Goal: Transaction & Acquisition: Purchase product/service

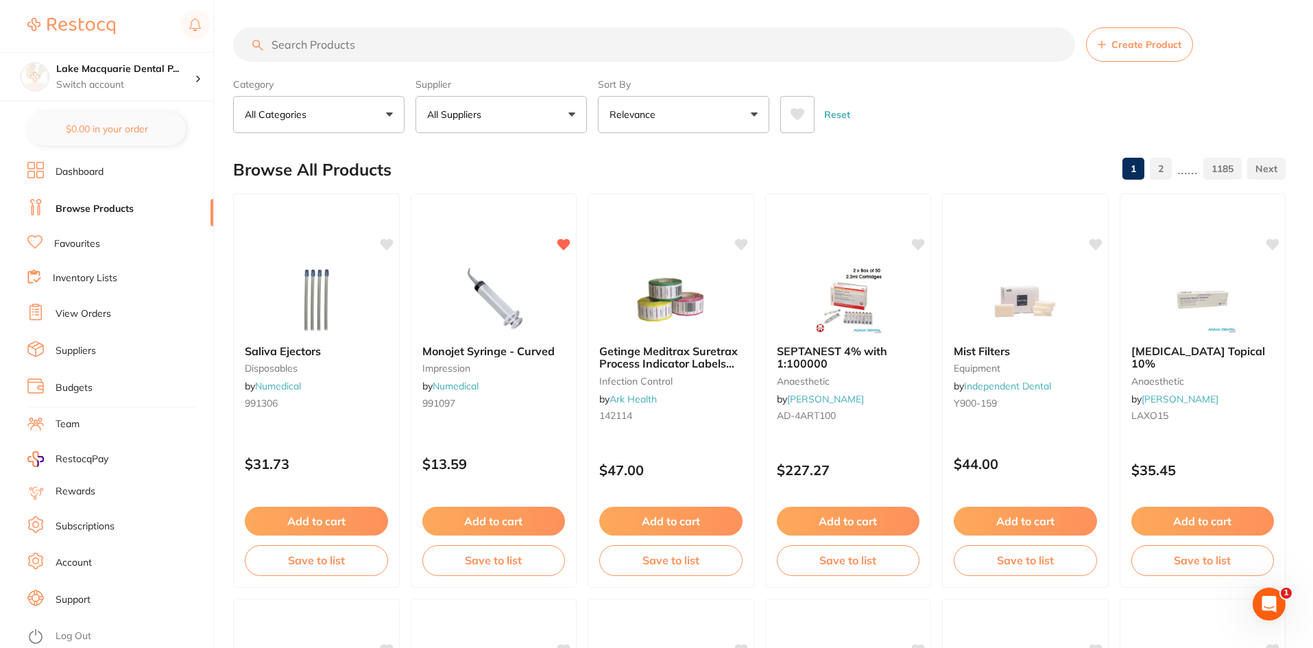
click at [76, 205] on link "Browse Products" at bounding box center [95, 209] width 78 height 14
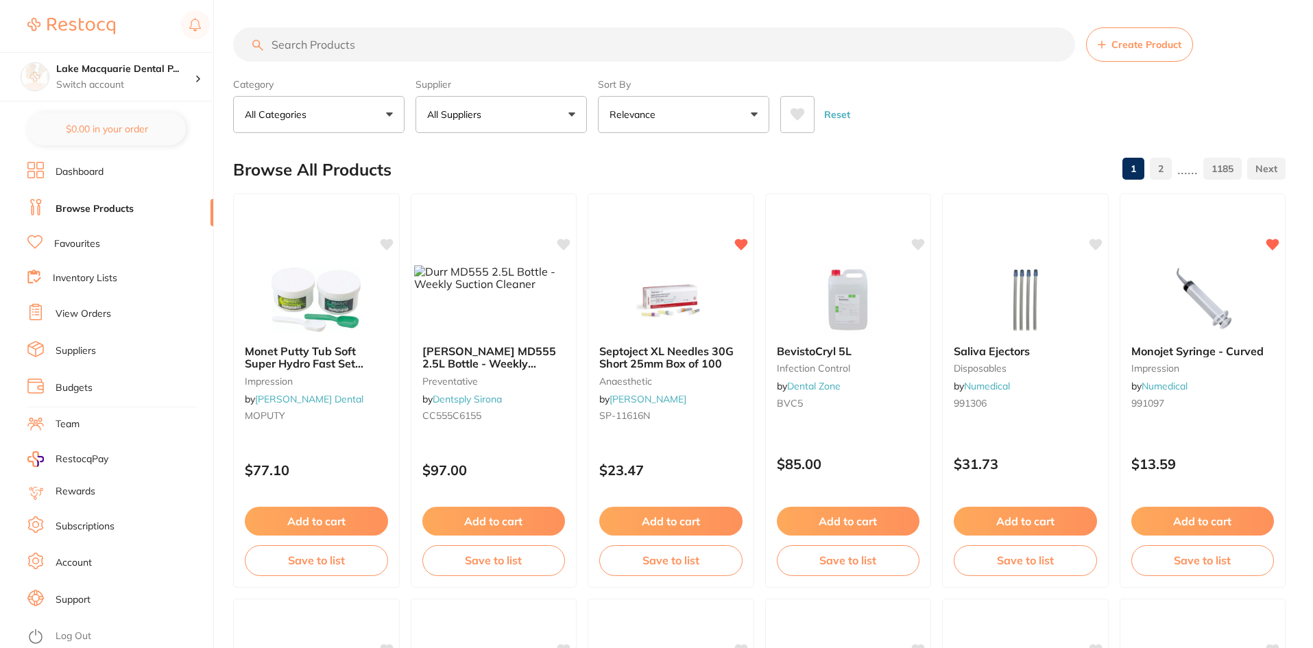
click at [311, 43] on input "search" at bounding box center [654, 44] width 842 height 34
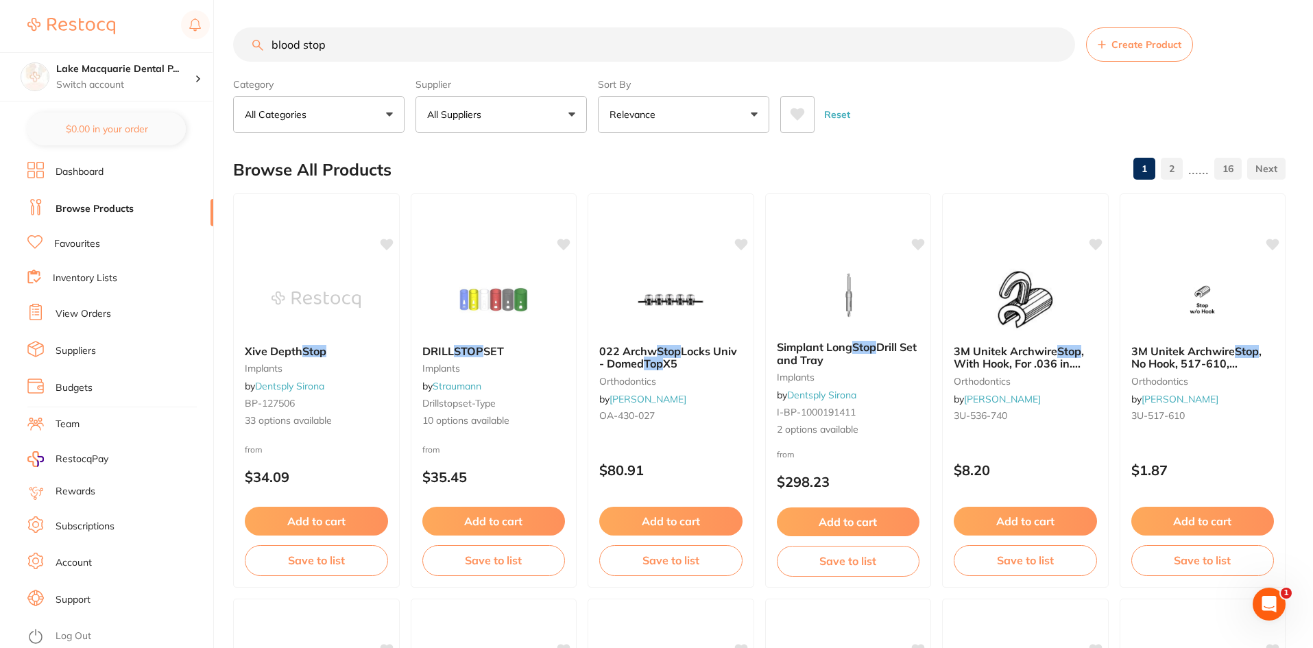
click at [568, 114] on button "All Suppliers" at bounding box center [501, 114] width 171 height 37
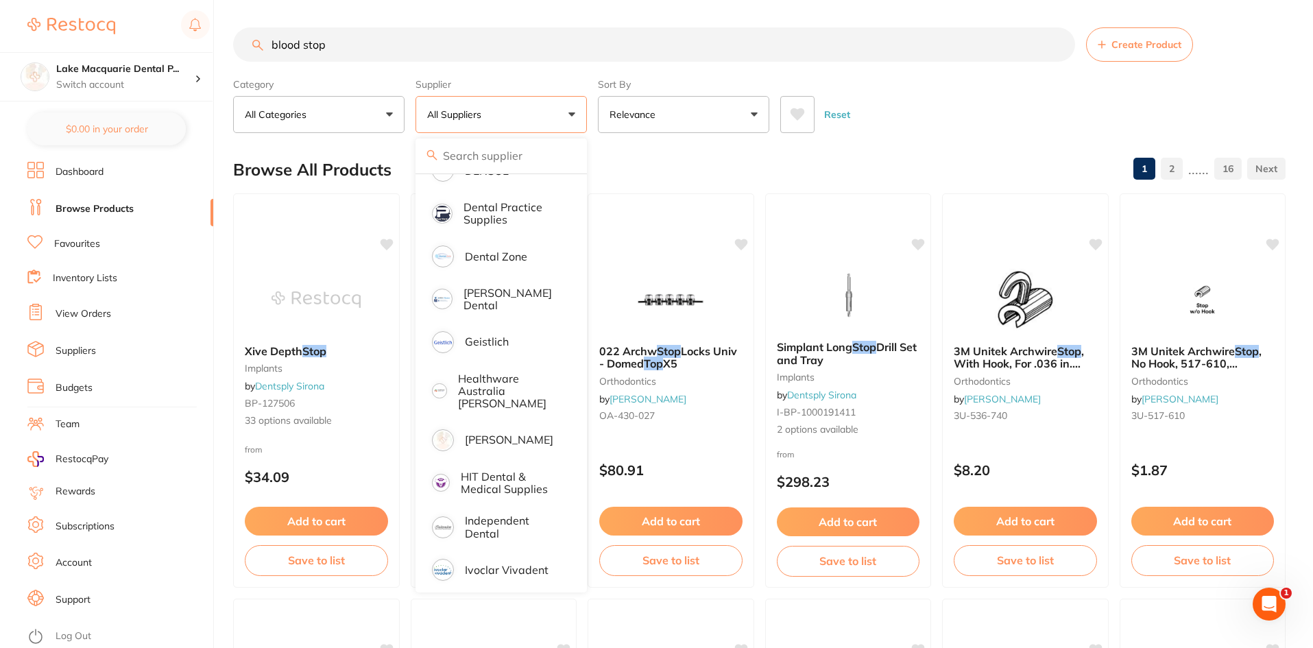
scroll to position [412, 0]
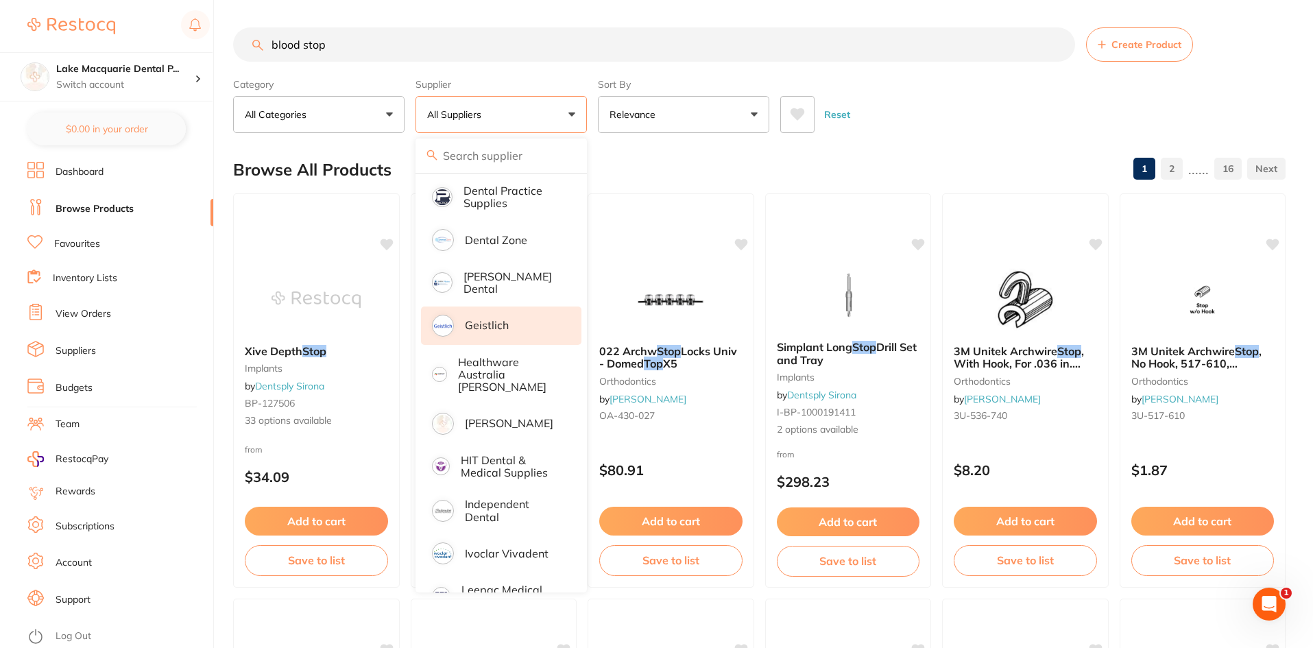
click at [478, 308] on li "Geistlich" at bounding box center [501, 326] width 160 height 38
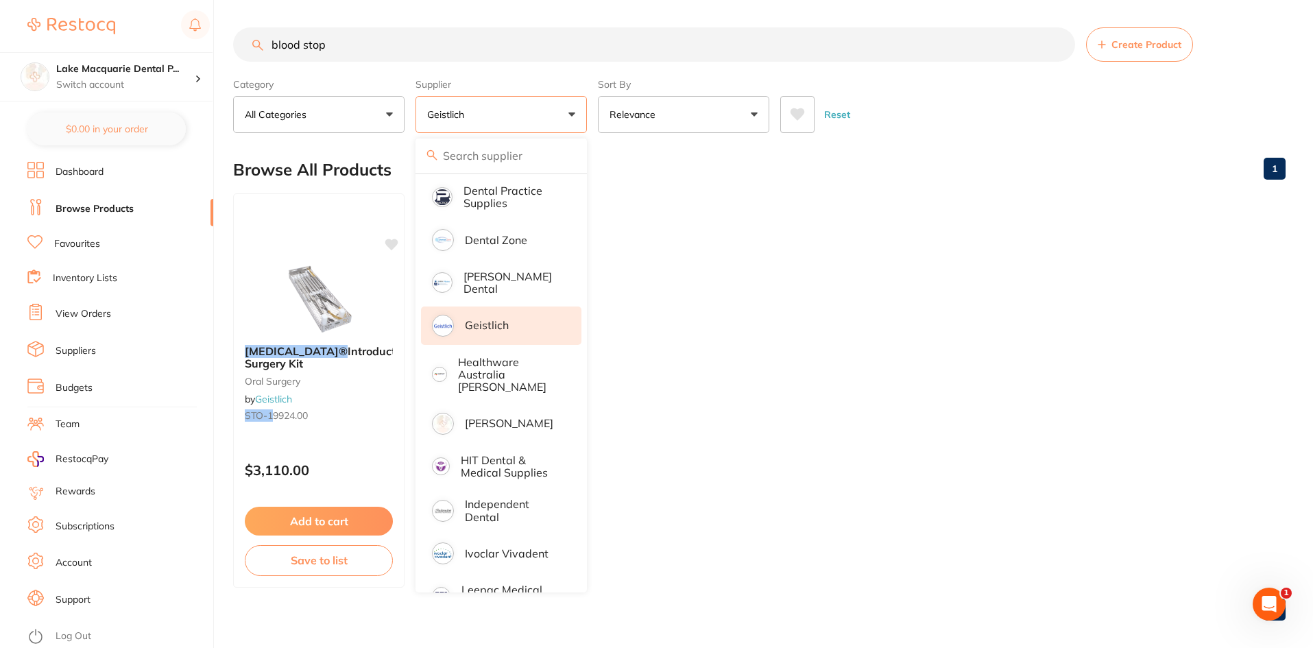
scroll to position [0, 0]
click at [689, 255] on ul "[MEDICAL_DATA]® Introductory Surgery Kit [MEDICAL_DATA] by Geistlich STO-1 9924…" at bounding box center [759, 390] width 1053 height 394
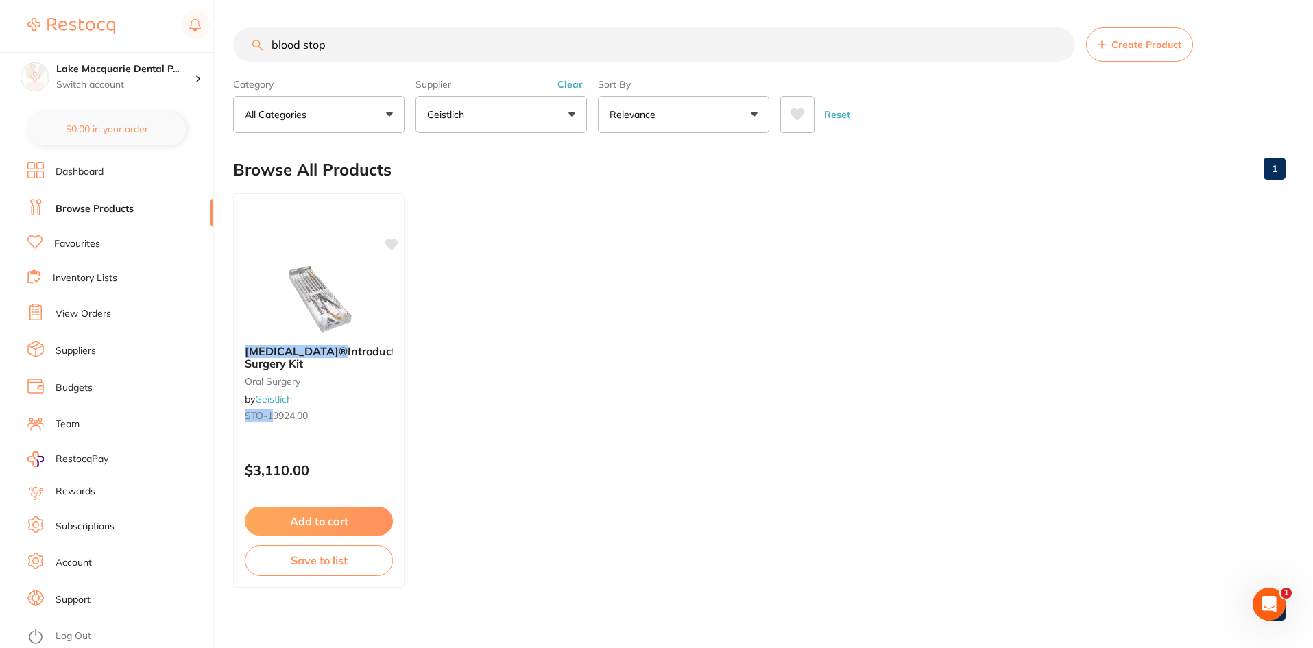
click at [340, 47] on input "blood stop" at bounding box center [654, 44] width 842 height 34
type input "b"
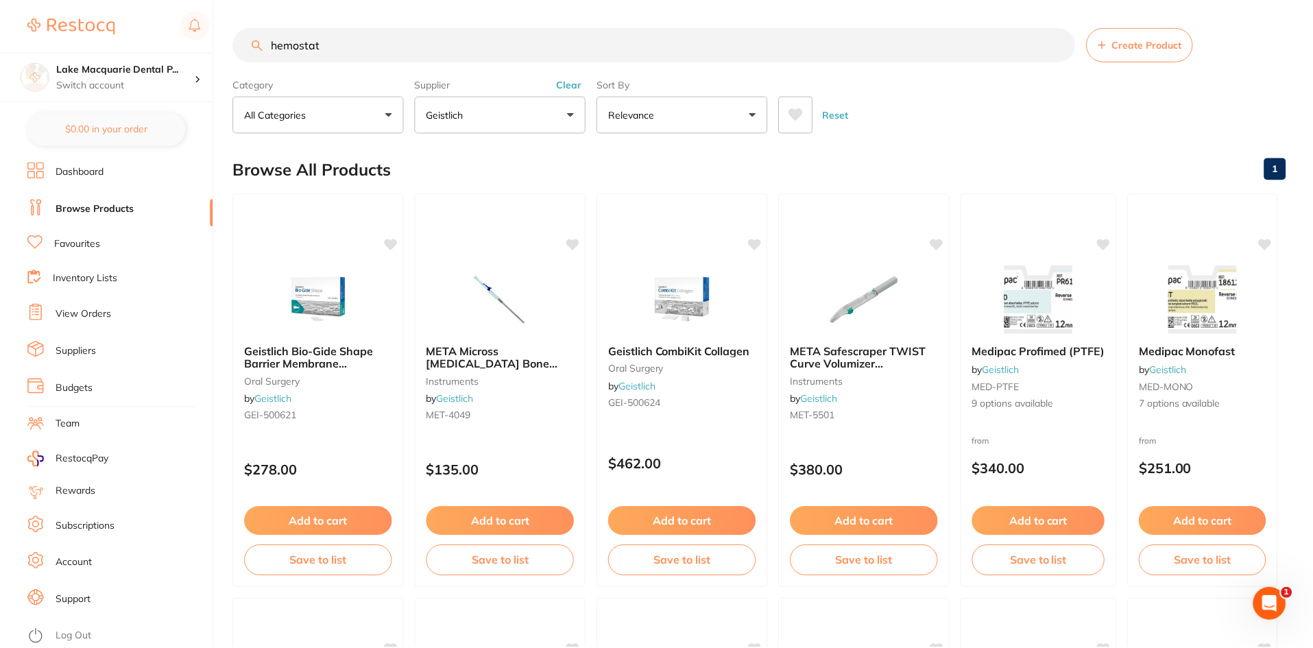
scroll to position [219, 0]
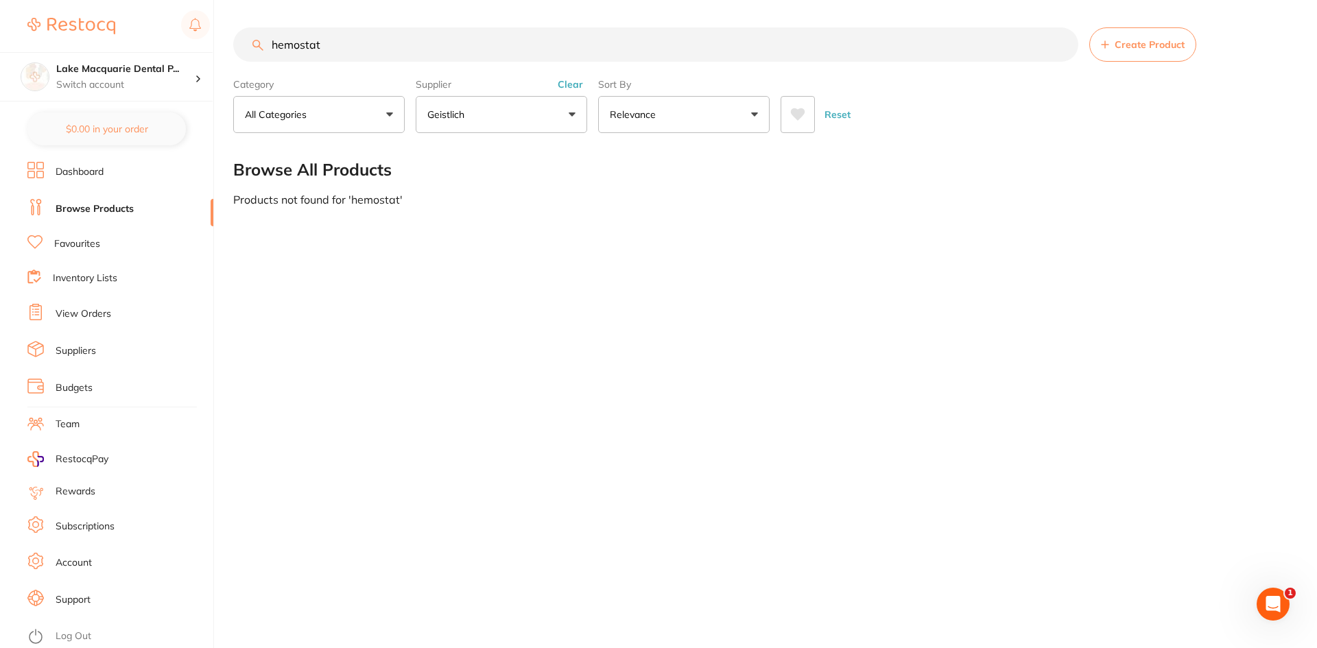
click at [344, 39] on input "hemostat" at bounding box center [655, 44] width 845 height 34
type input "h"
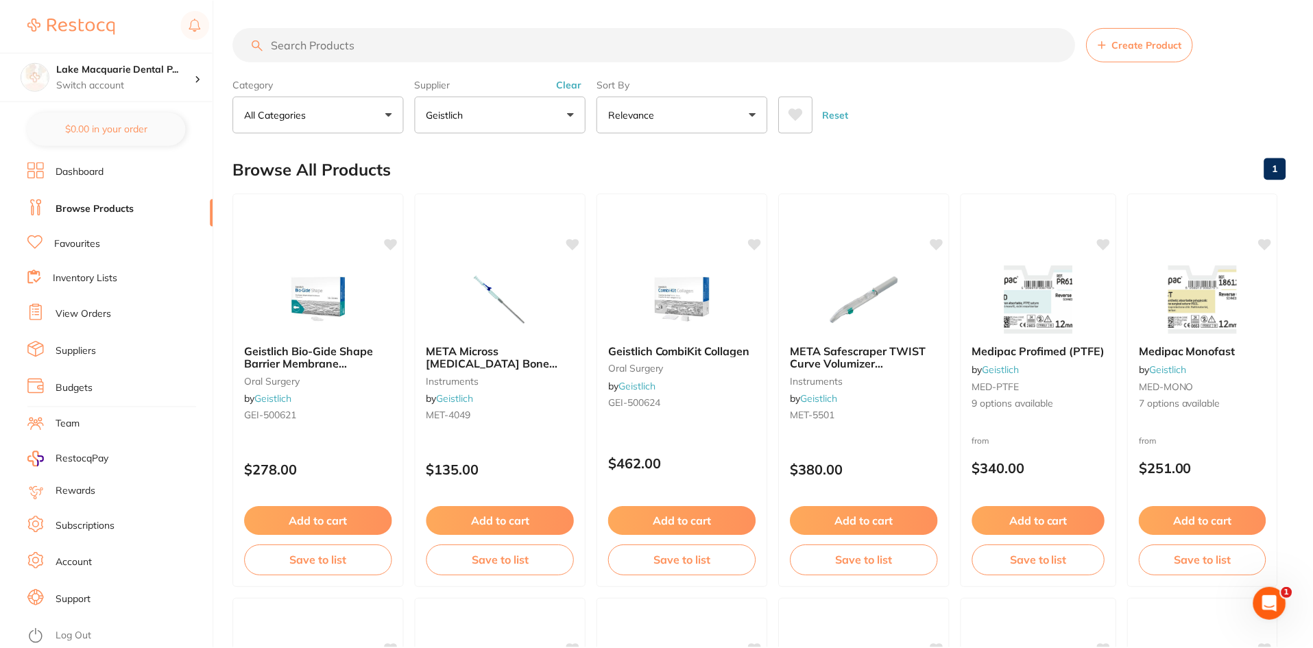
scroll to position [412, 0]
click at [575, 84] on button "Clear" at bounding box center [571, 84] width 34 height 12
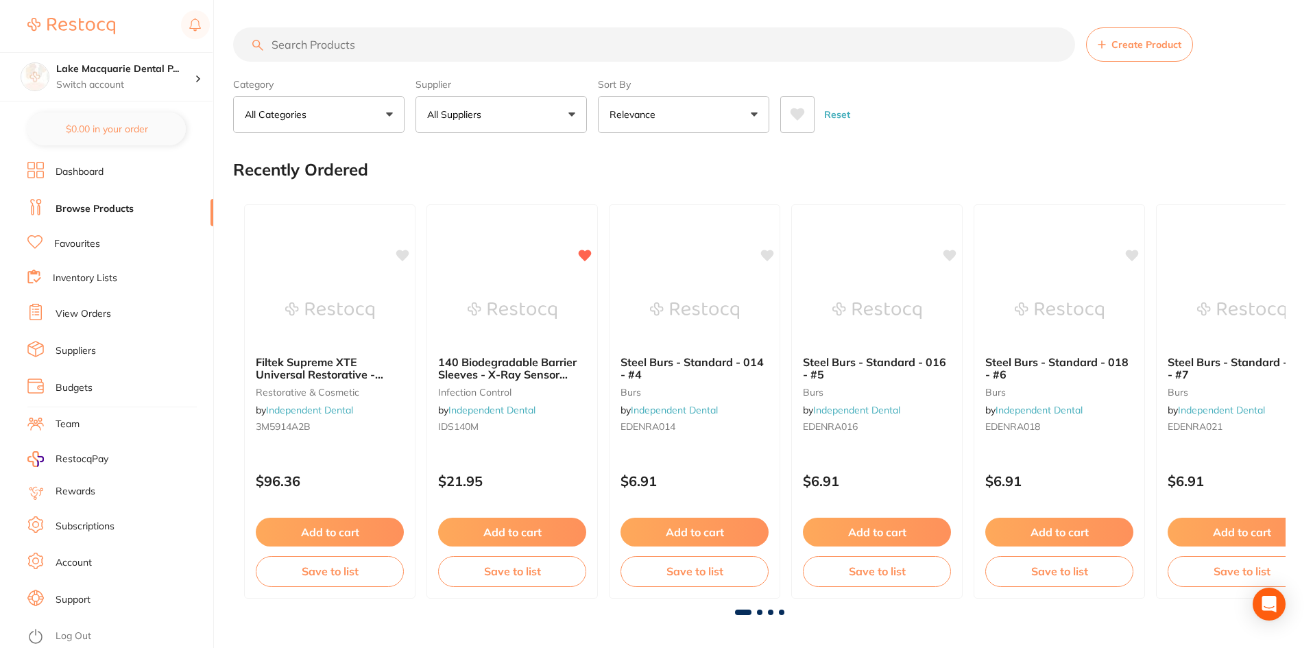
click at [331, 32] on input "search" at bounding box center [654, 44] width 842 height 34
type input "SOFLEX"
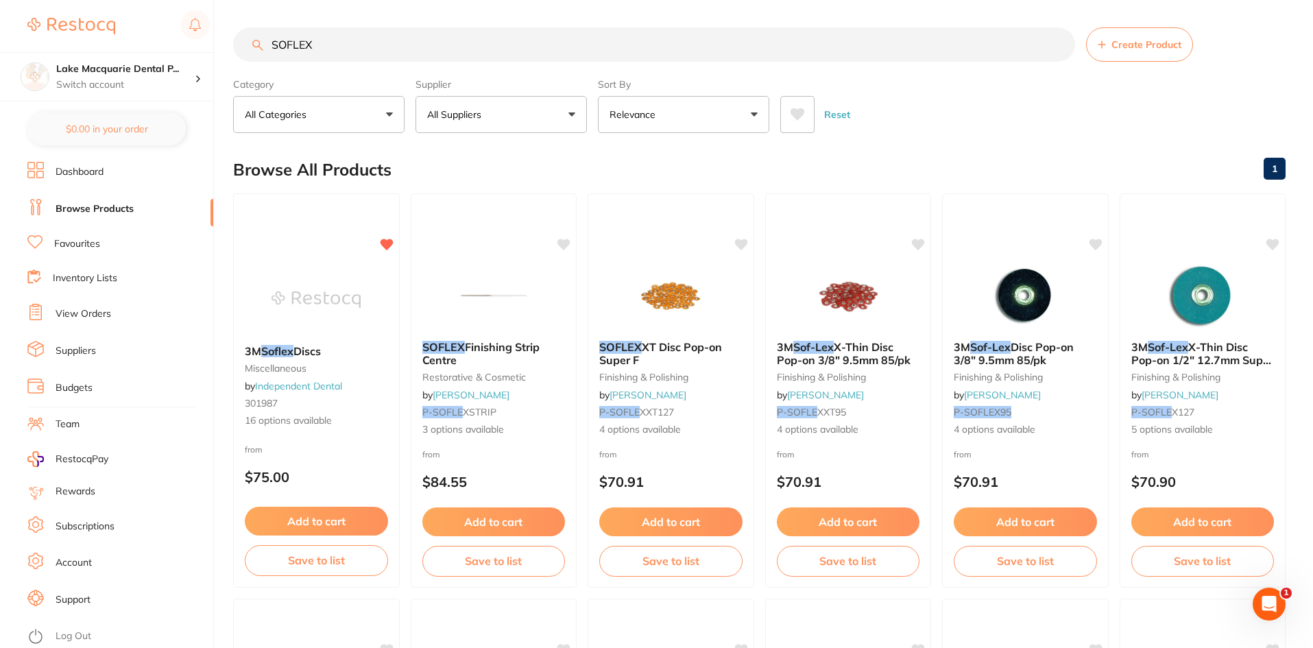
click at [64, 241] on link "Favourites" at bounding box center [77, 244] width 46 height 14
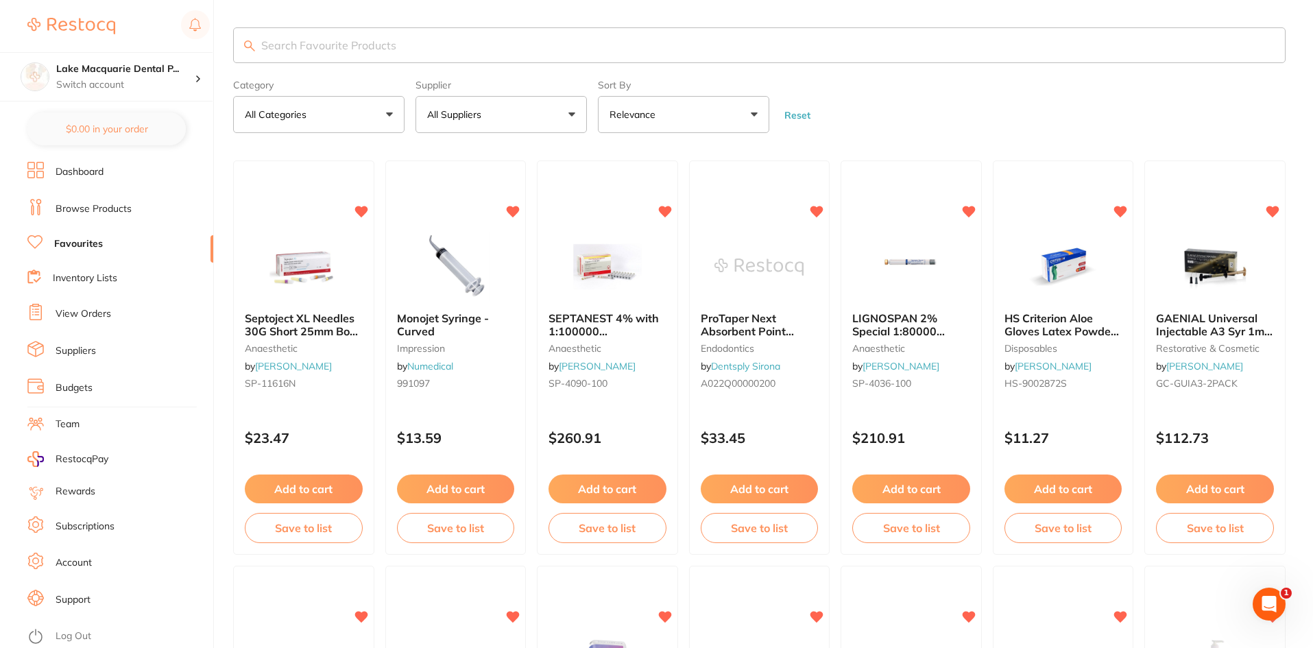
click at [570, 113] on button "All Suppliers" at bounding box center [501, 114] width 171 height 37
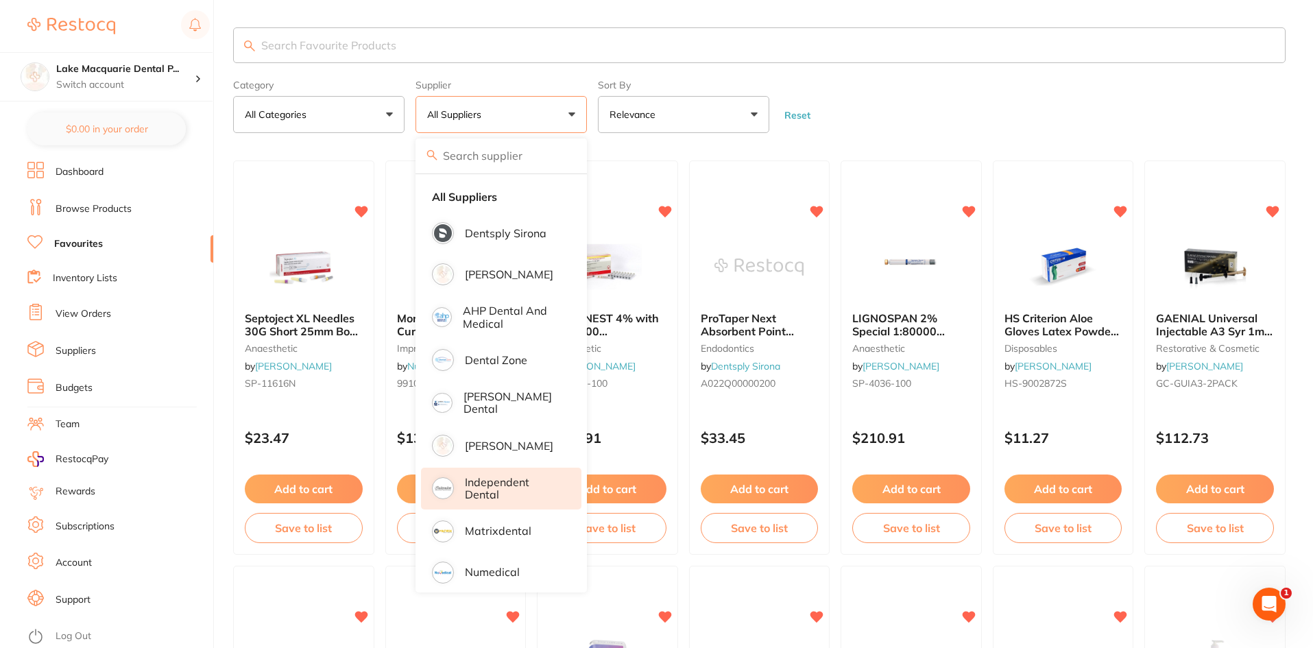
click at [505, 479] on p "Independent Dental" at bounding box center [513, 488] width 97 height 25
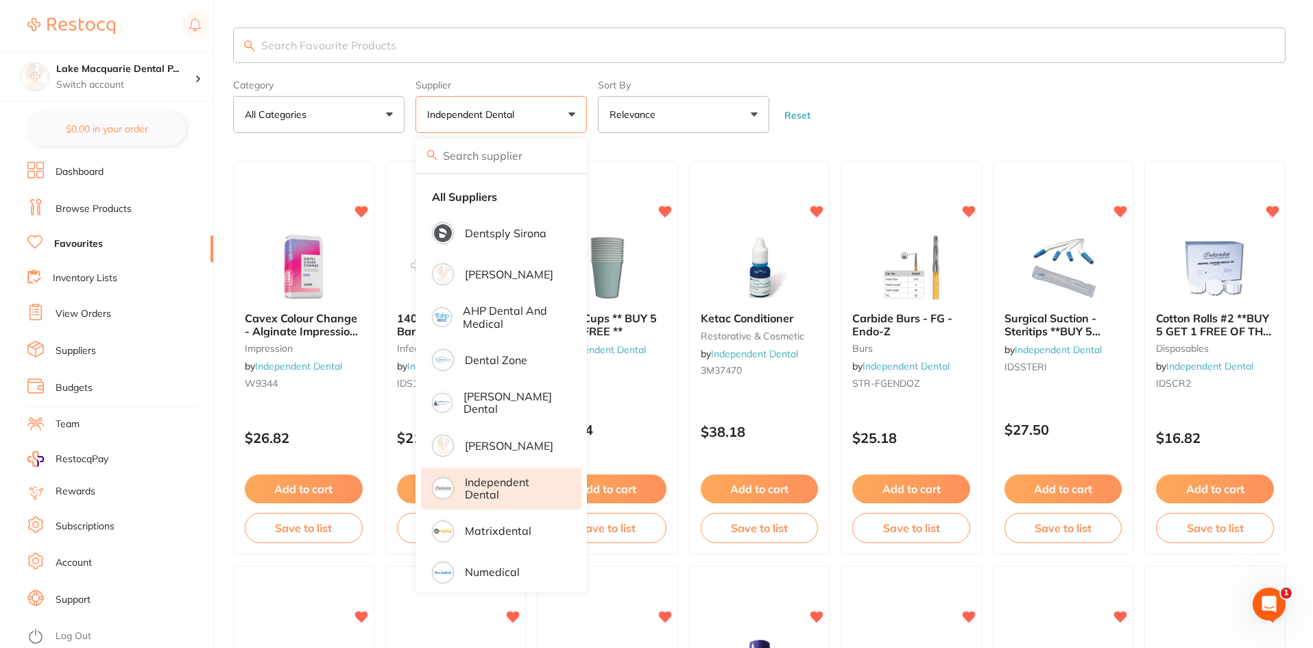
click at [972, 115] on form "Category All Categories All Categories burs crown & bridge disposables endodont…" at bounding box center [759, 103] width 1053 height 59
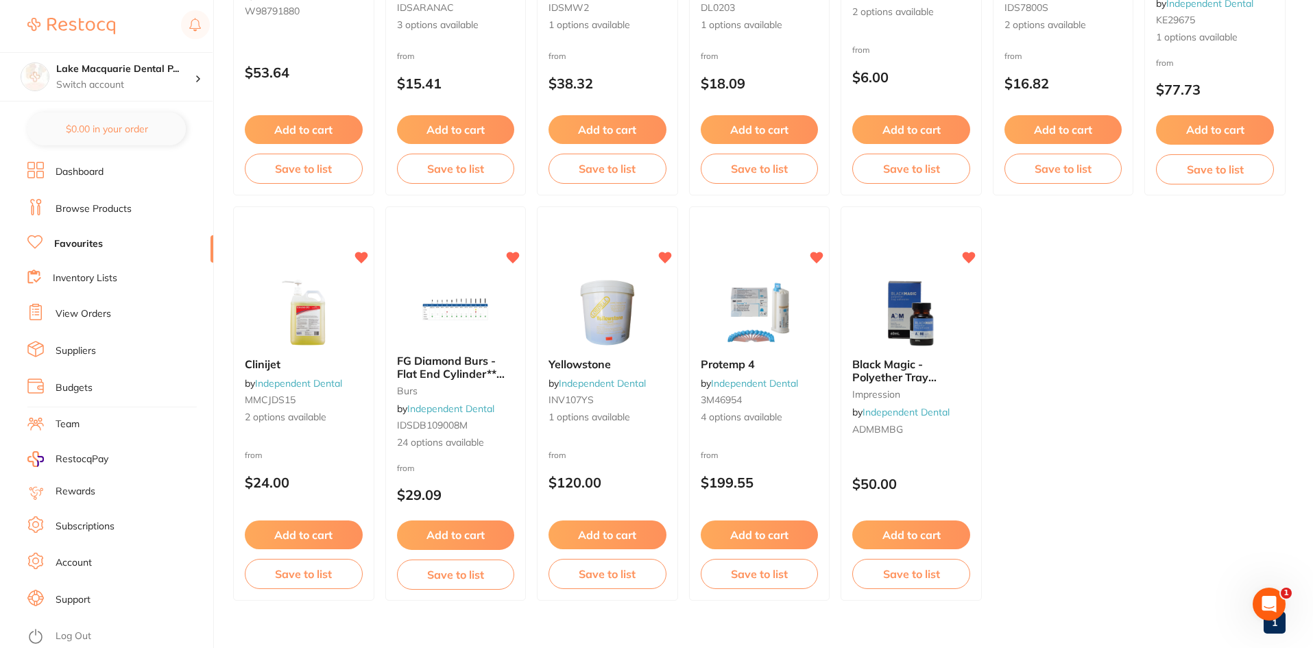
scroll to position [2410, 0]
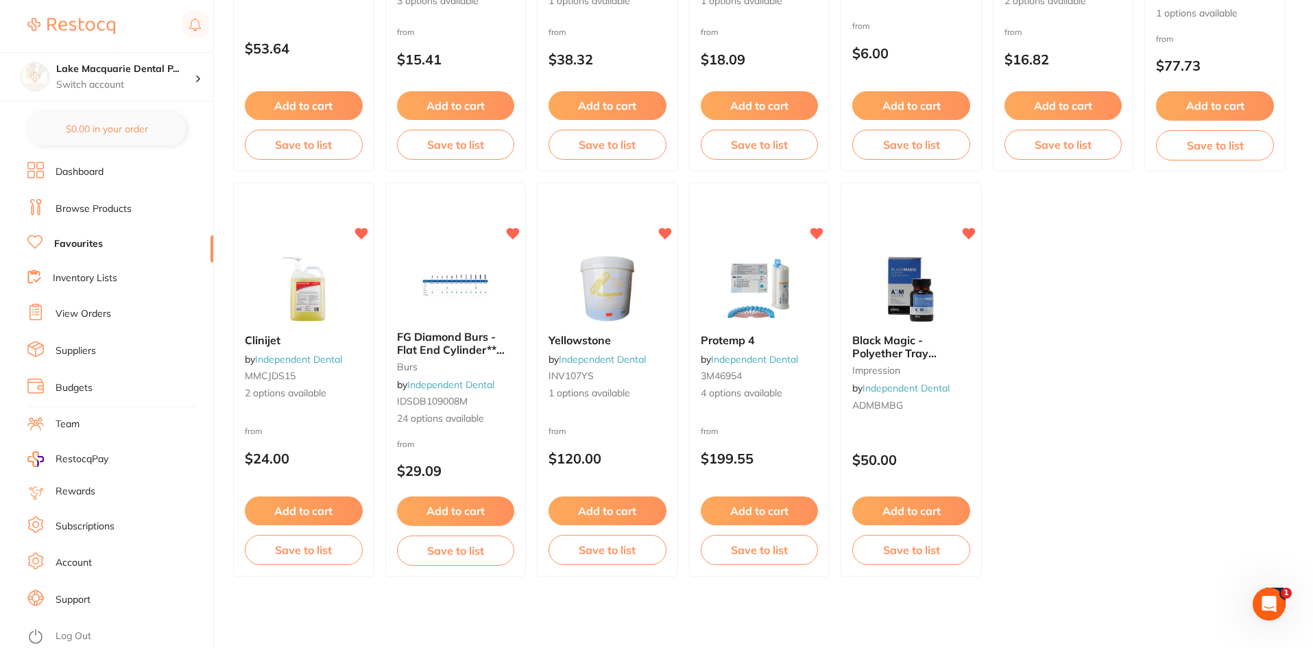
click at [78, 209] on link "Browse Products" at bounding box center [94, 209] width 76 height 14
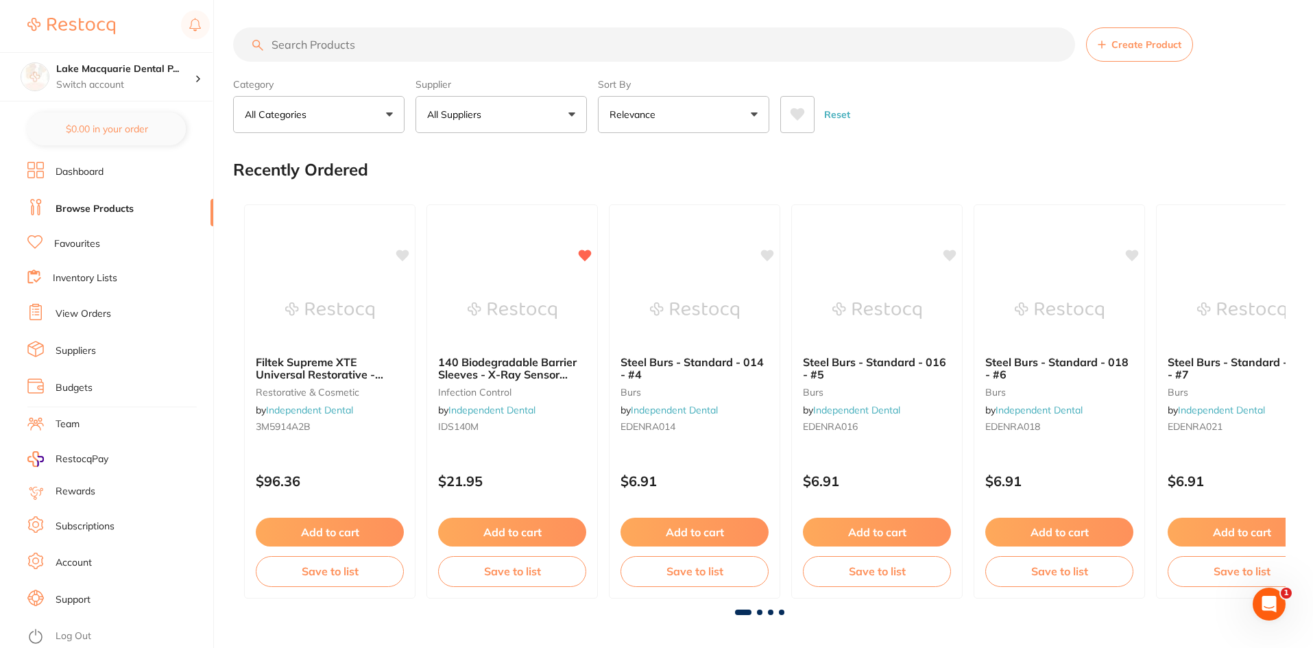
click at [285, 46] on input "search" at bounding box center [654, 44] width 842 height 34
type input "SOFLEX"
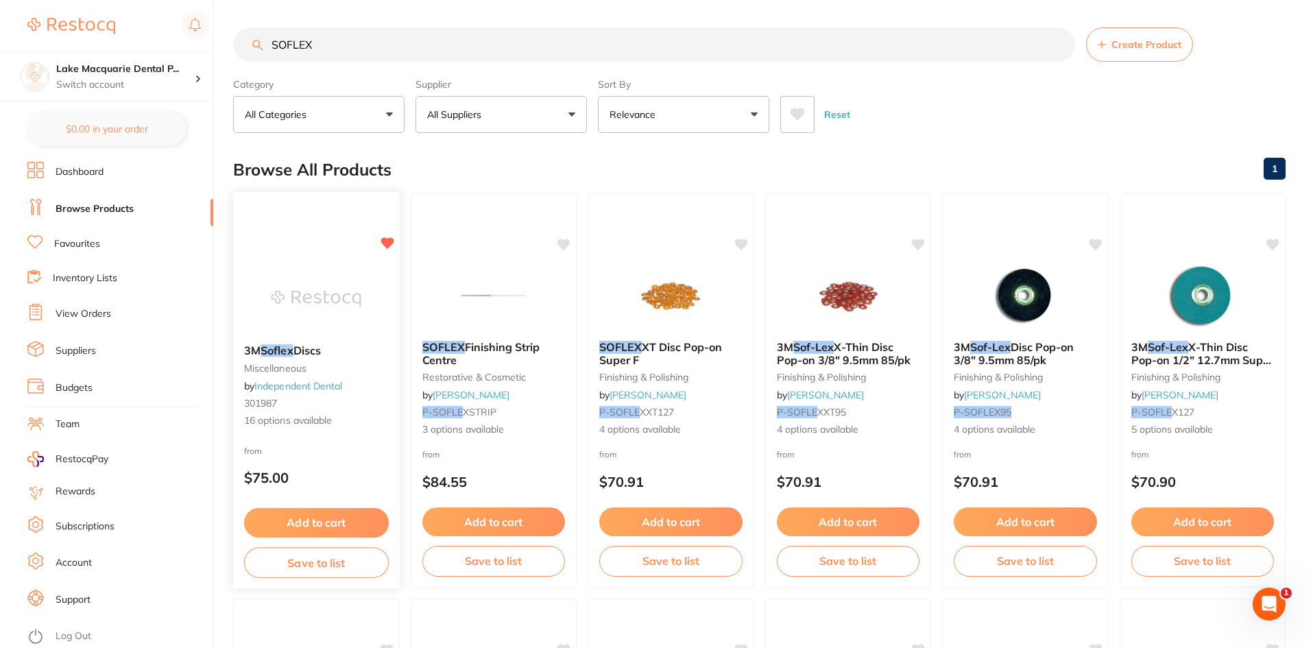
click at [322, 521] on button "Add to cart" at bounding box center [316, 522] width 145 height 29
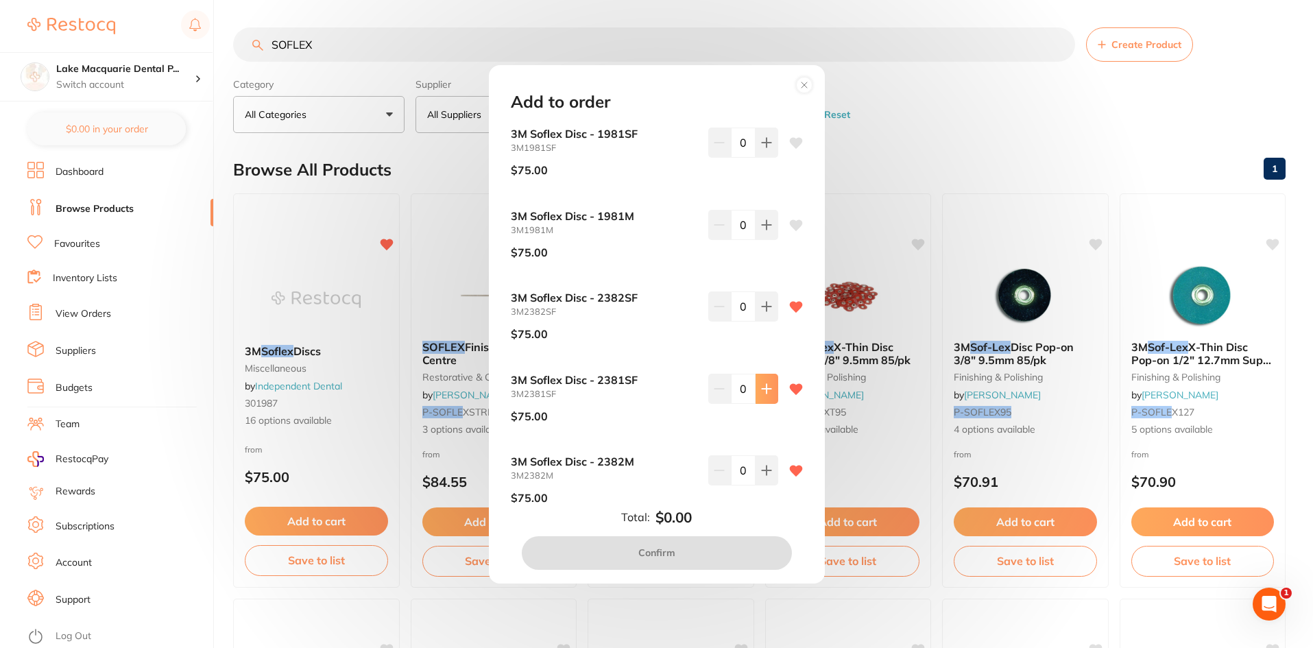
click at [769, 390] on button at bounding box center [767, 389] width 23 height 30
type input "1"
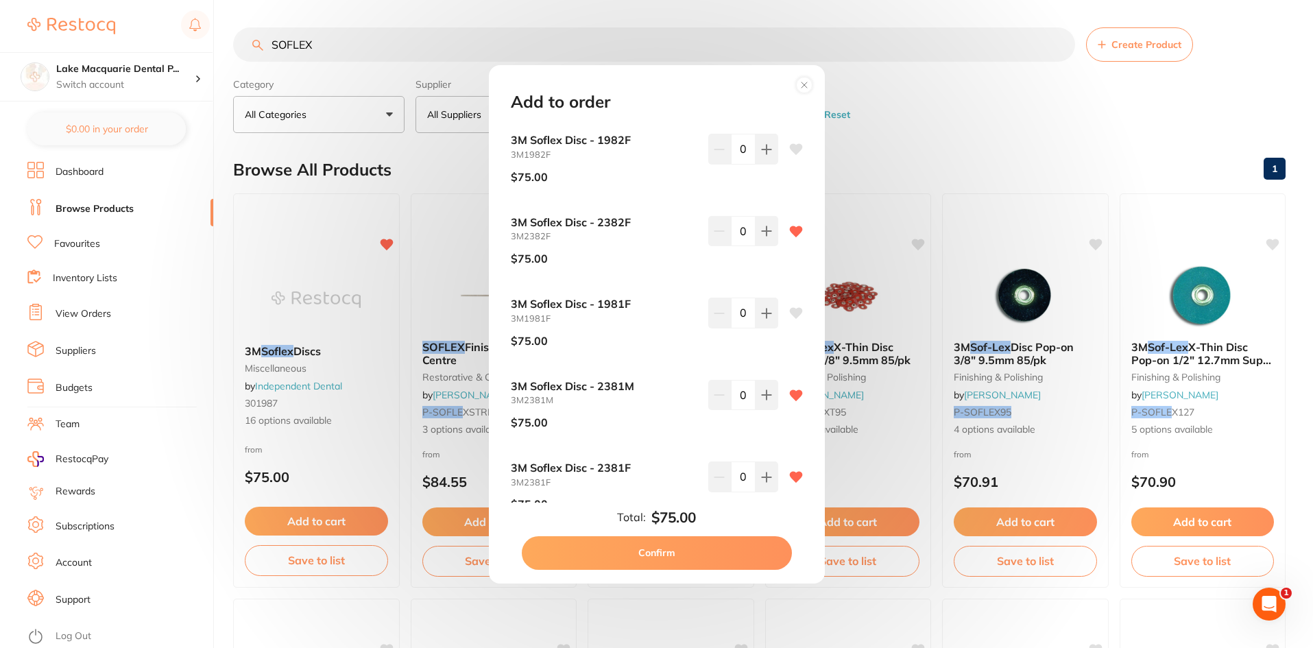
scroll to position [754, 0]
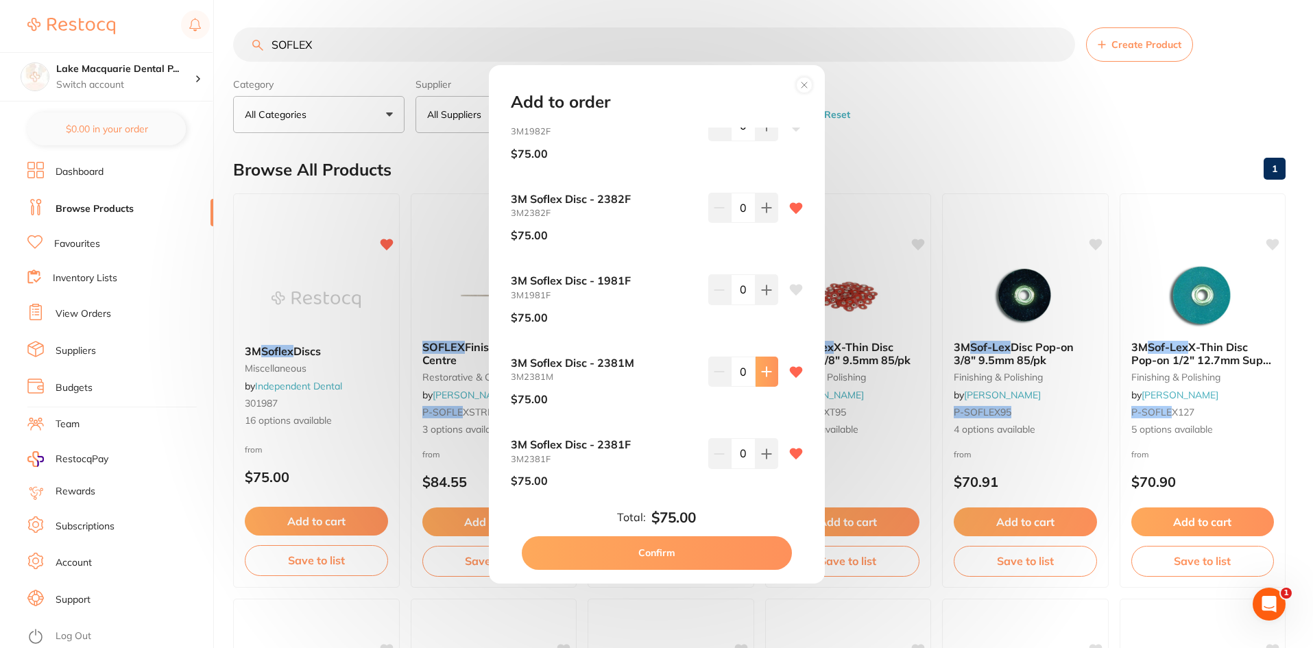
click at [767, 377] on icon at bounding box center [766, 371] width 11 height 11
click at [756, 378] on button at bounding box center [767, 372] width 23 height 30
type input "2"
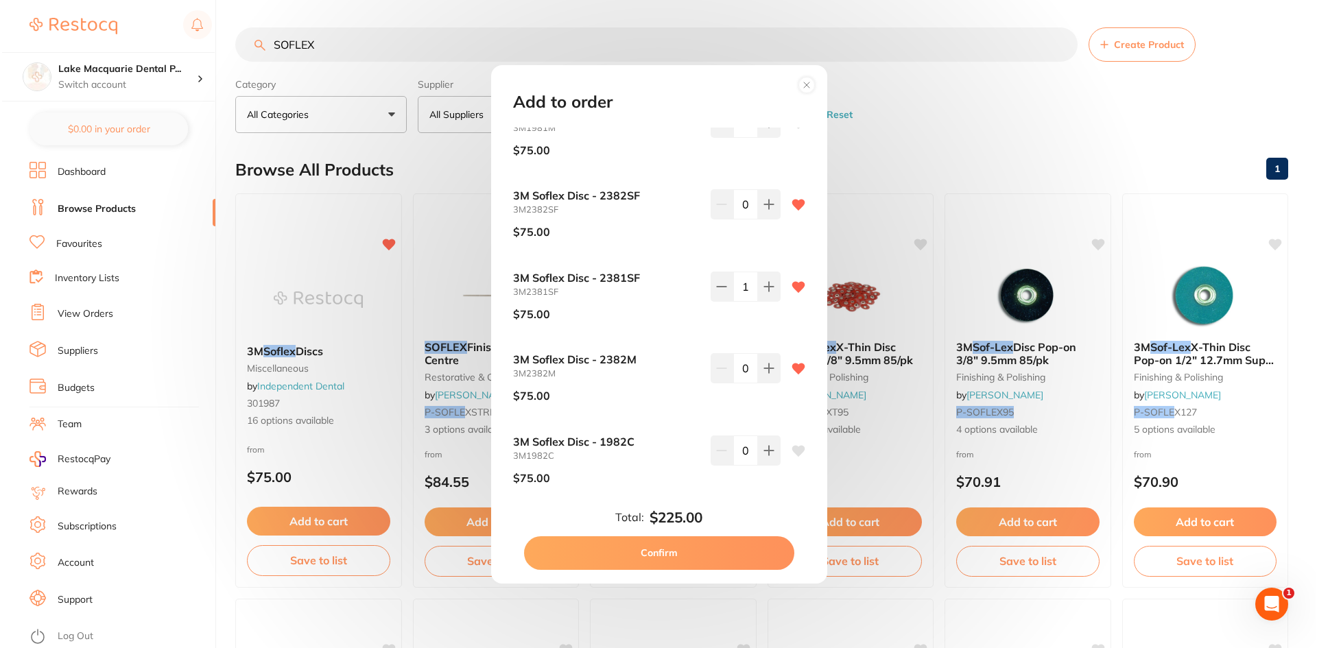
scroll to position [69, 0]
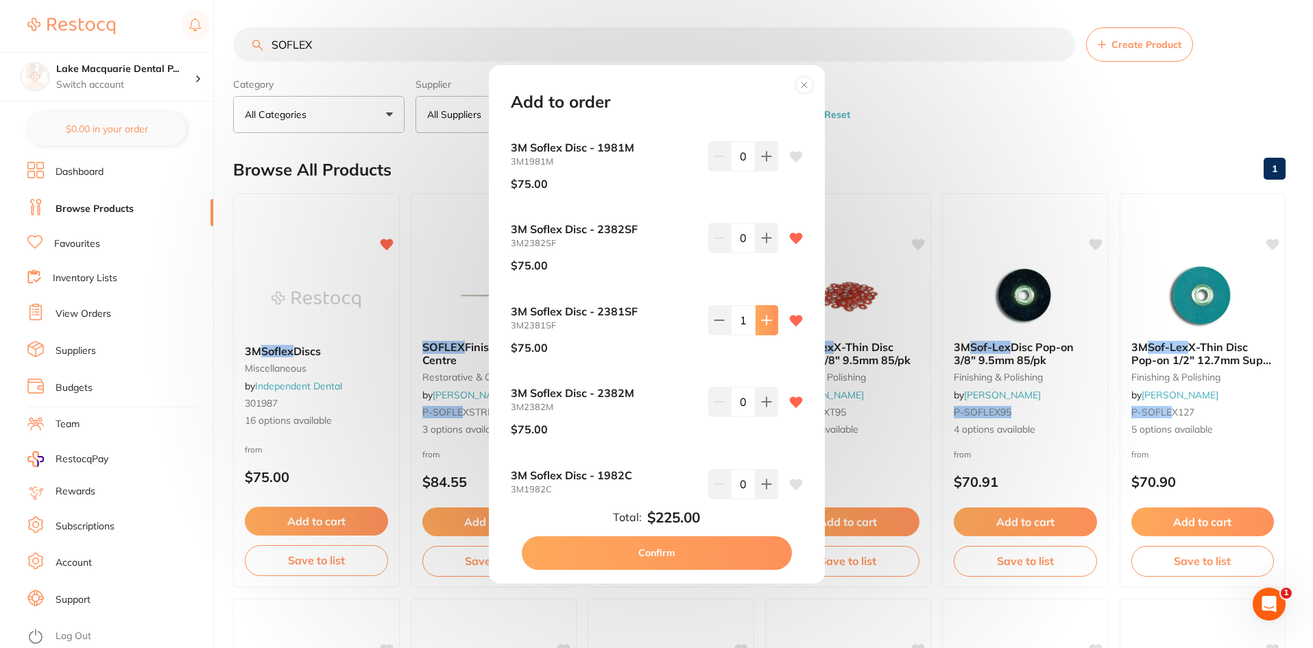
click at [762, 320] on icon at bounding box center [766, 320] width 9 height 9
type input "2"
click at [667, 551] on button "Confirm" at bounding box center [657, 552] width 270 height 33
checkbox input "false"
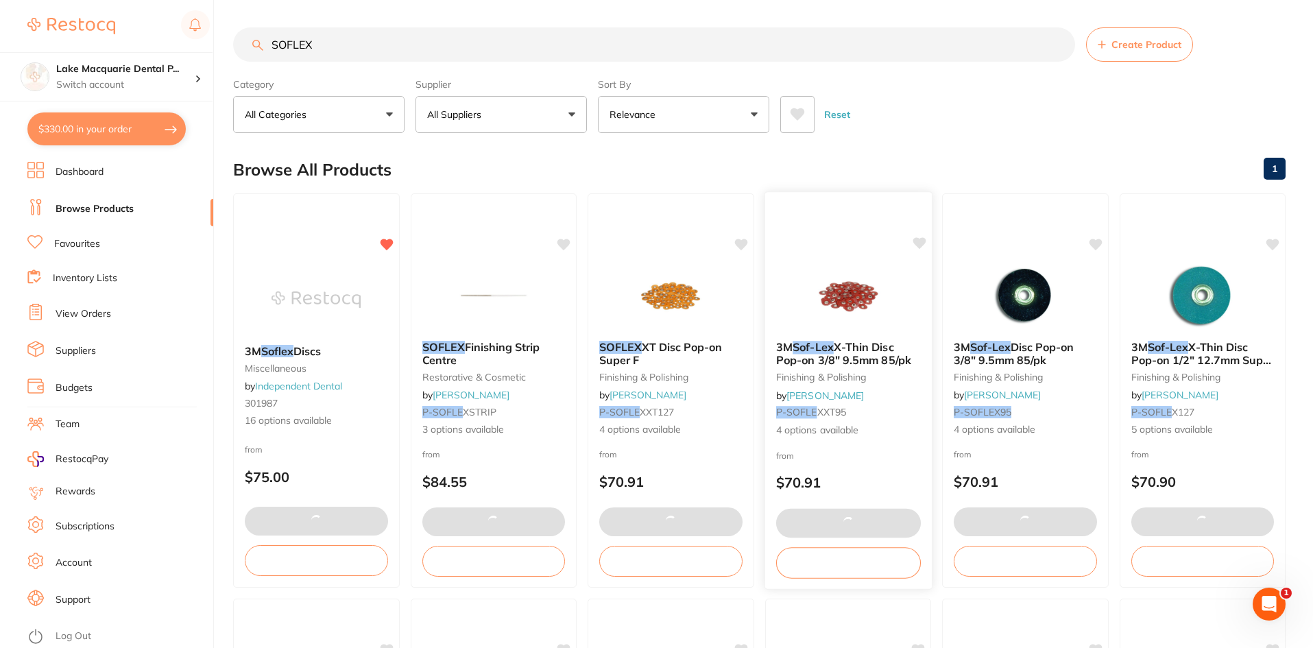
type input "3"
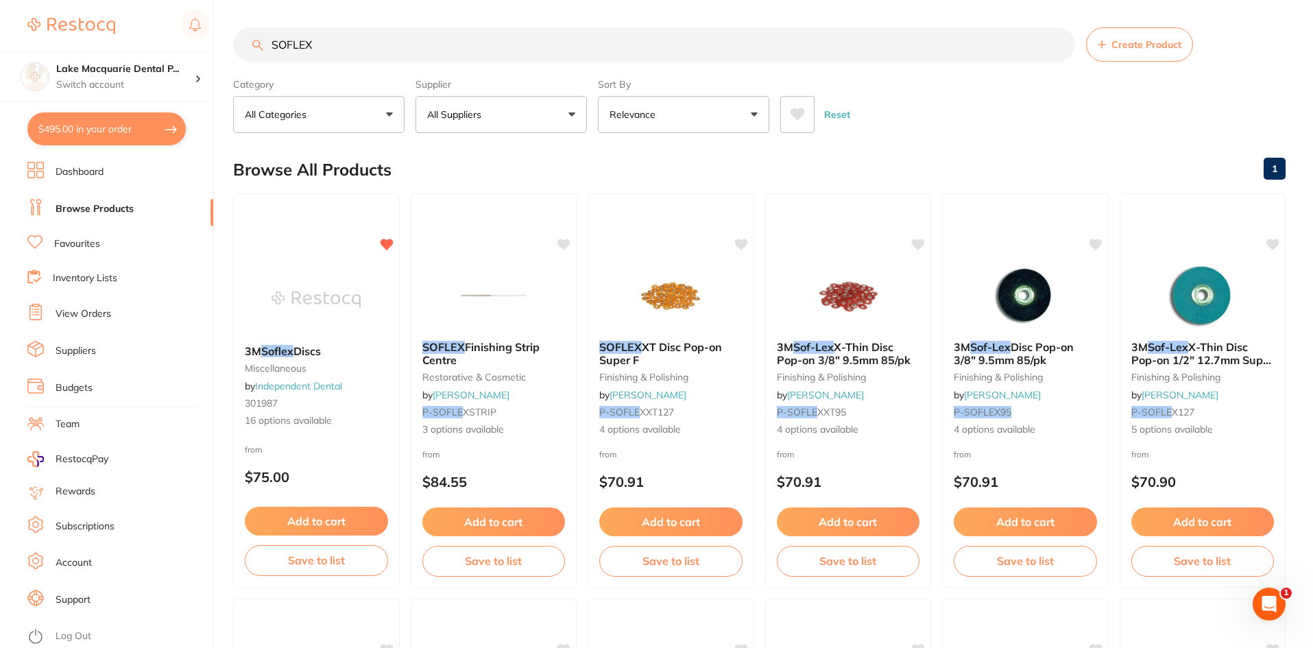
click at [128, 127] on button "$495.00 in your order" at bounding box center [106, 128] width 158 height 33
checkbox input "true"
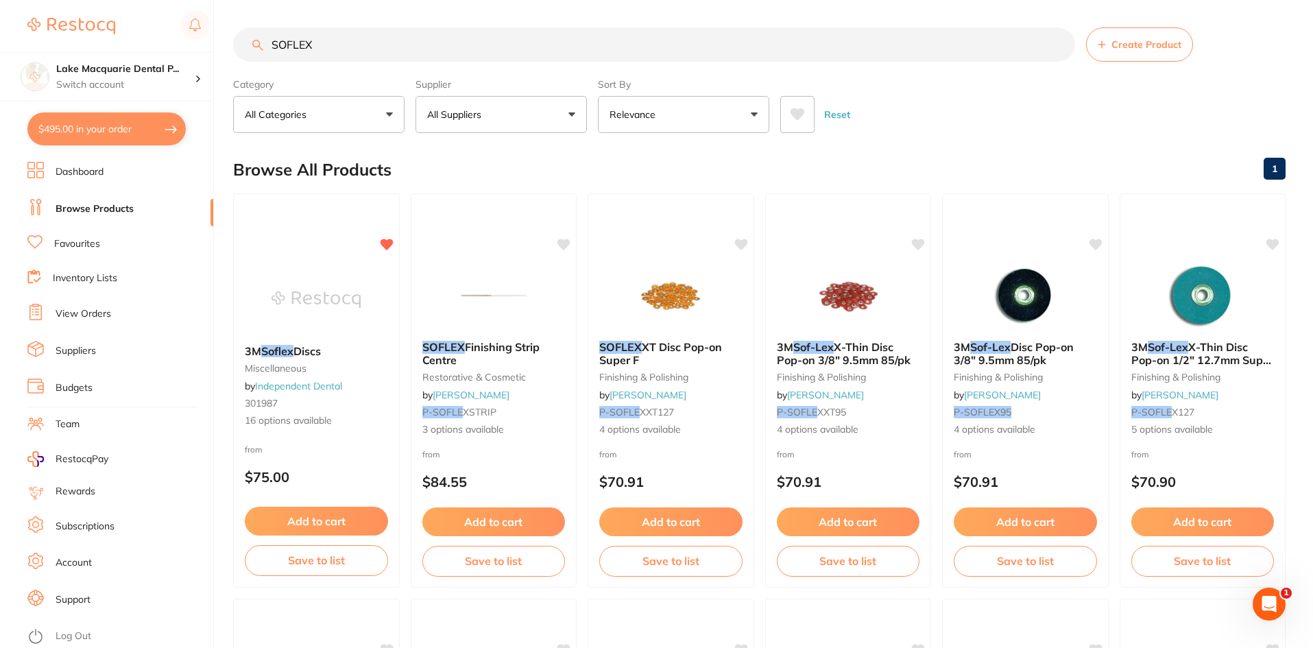
checkbox input "true"
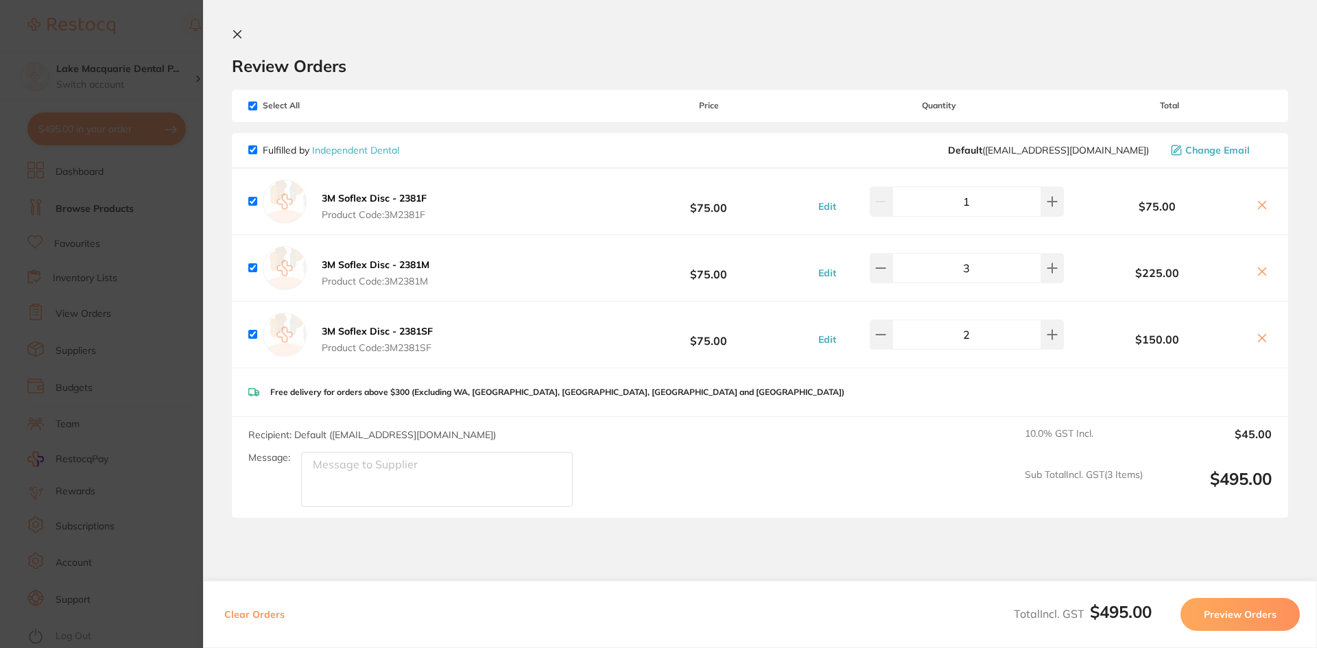
click at [1259, 202] on icon at bounding box center [1263, 206] width 8 height 8
click at [1257, 204] on icon at bounding box center [1262, 205] width 11 height 11
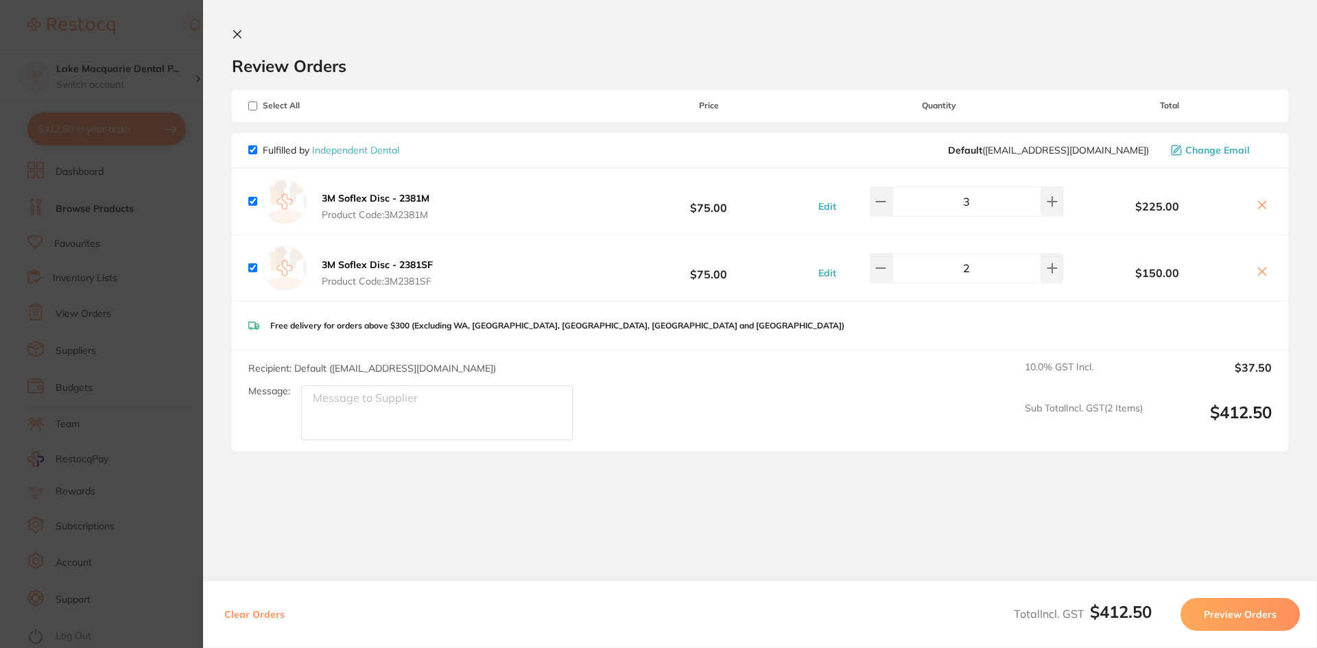
checkbox input "true"
click at [881, 204] on icon at bounding box center [880, 201] width 11 height 11
type input "2"
click at [1239, 615] on button "Preview Orders" at bounding box center [1239, 614] width 119 height 33
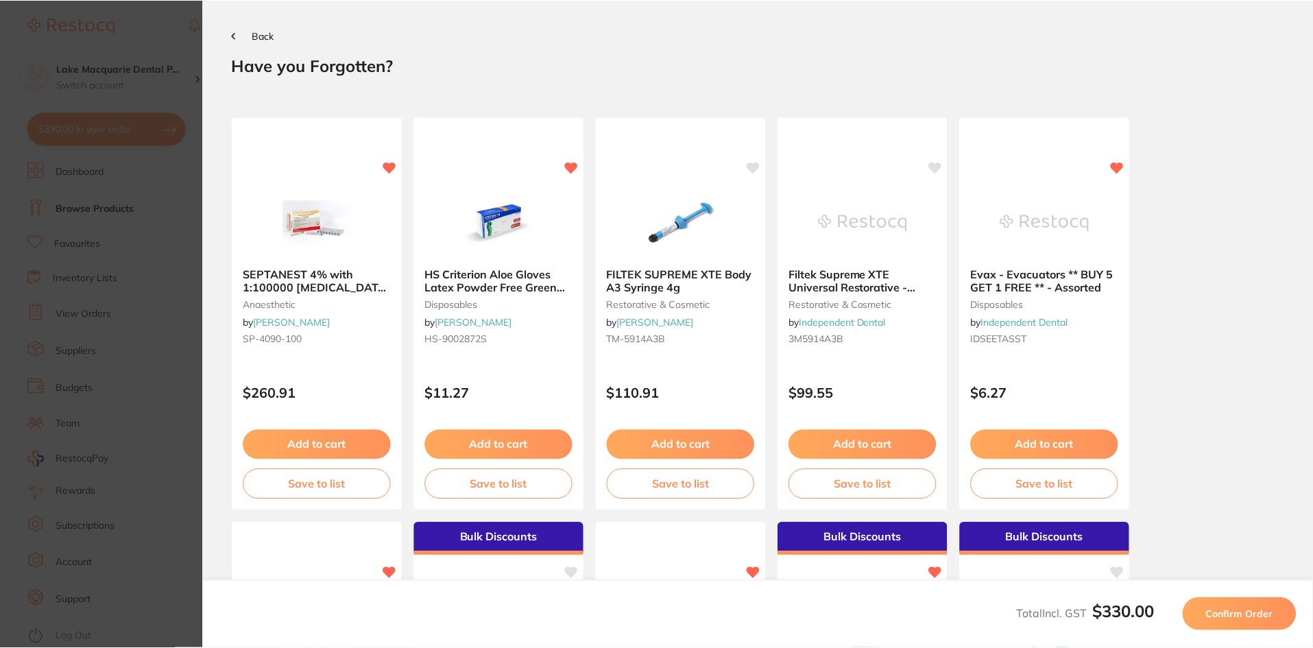
scroll to position [0, 0]
click at [1258, 615] on span "Confirm Order" at bounding box center [1242, 614] width 67 height 12
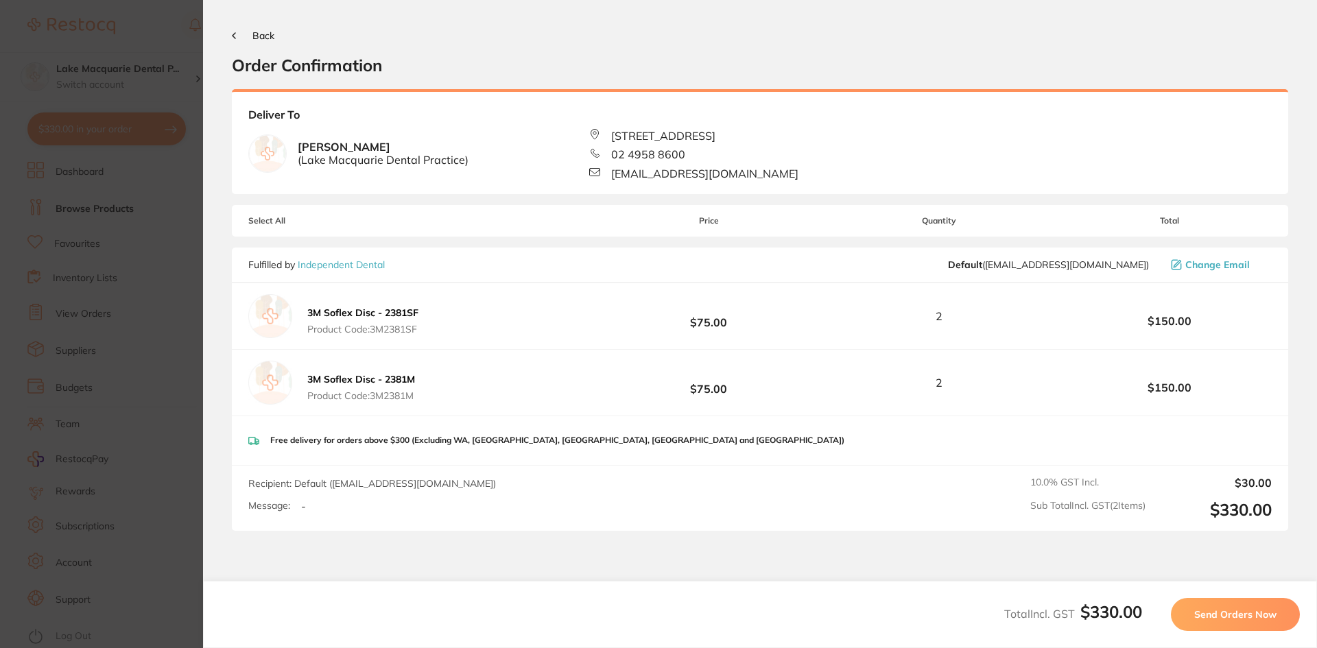
click at [1226, 614] on span "Send Orders Now" at bounding box center [1235, 614] width 82 height 12
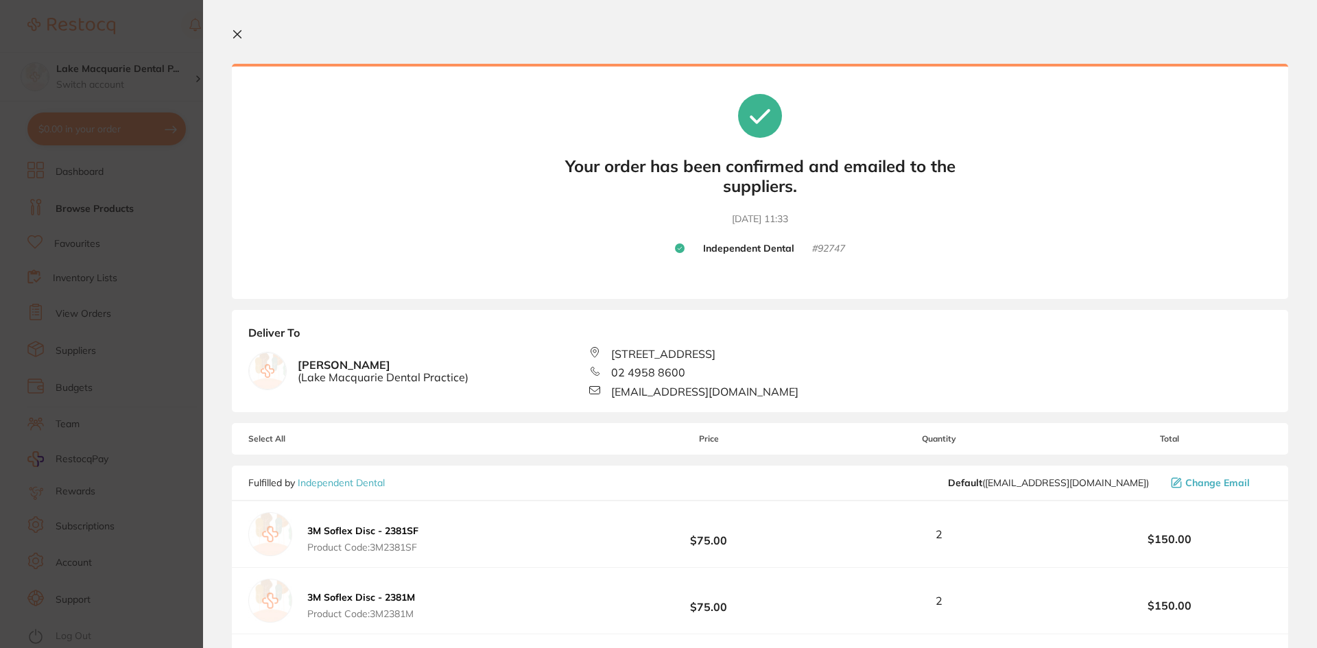
click at [234, 33] on icon at bounding box center [237, 34] width 11 height 11
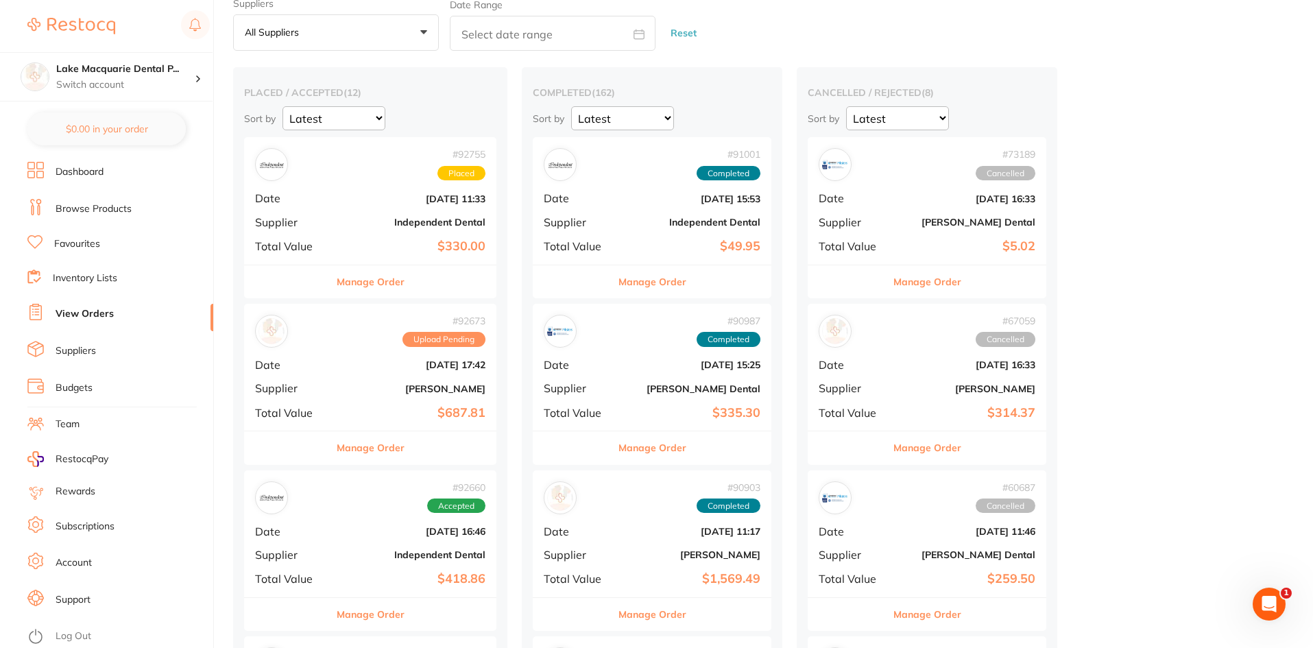
scroll to position [137, 0]
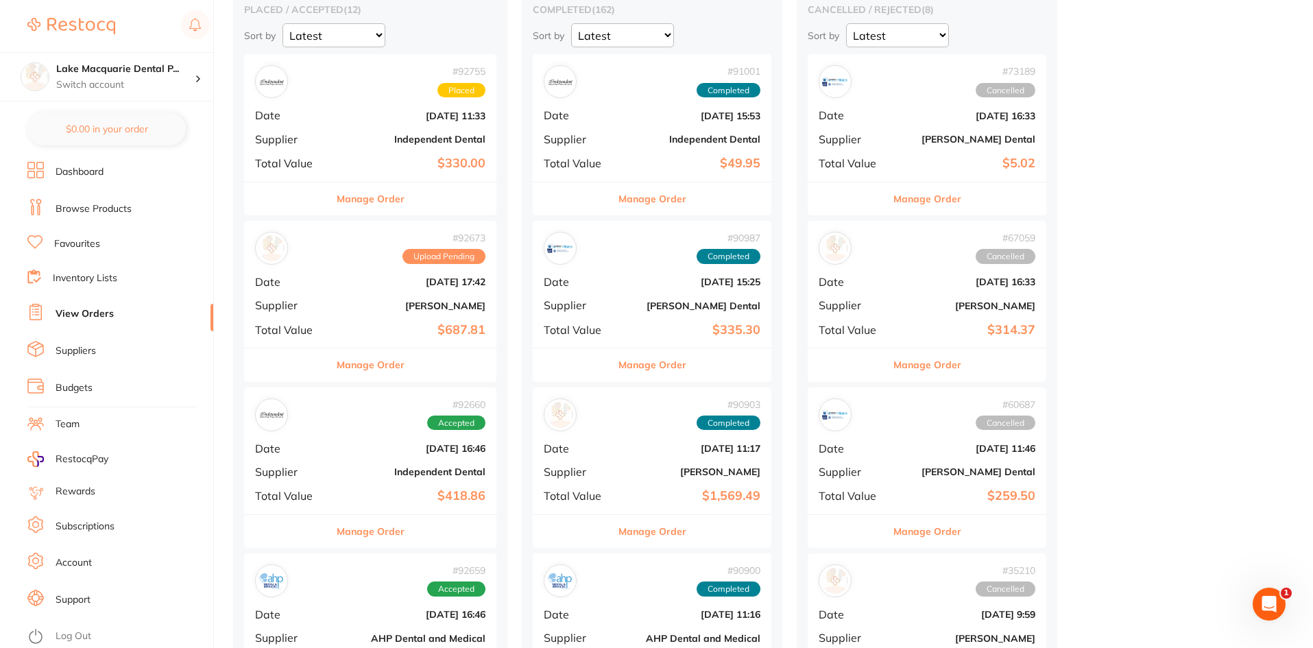
click at [376, 364] on button "Manage Order" at bounding box center [371, 364] width 68 height 33
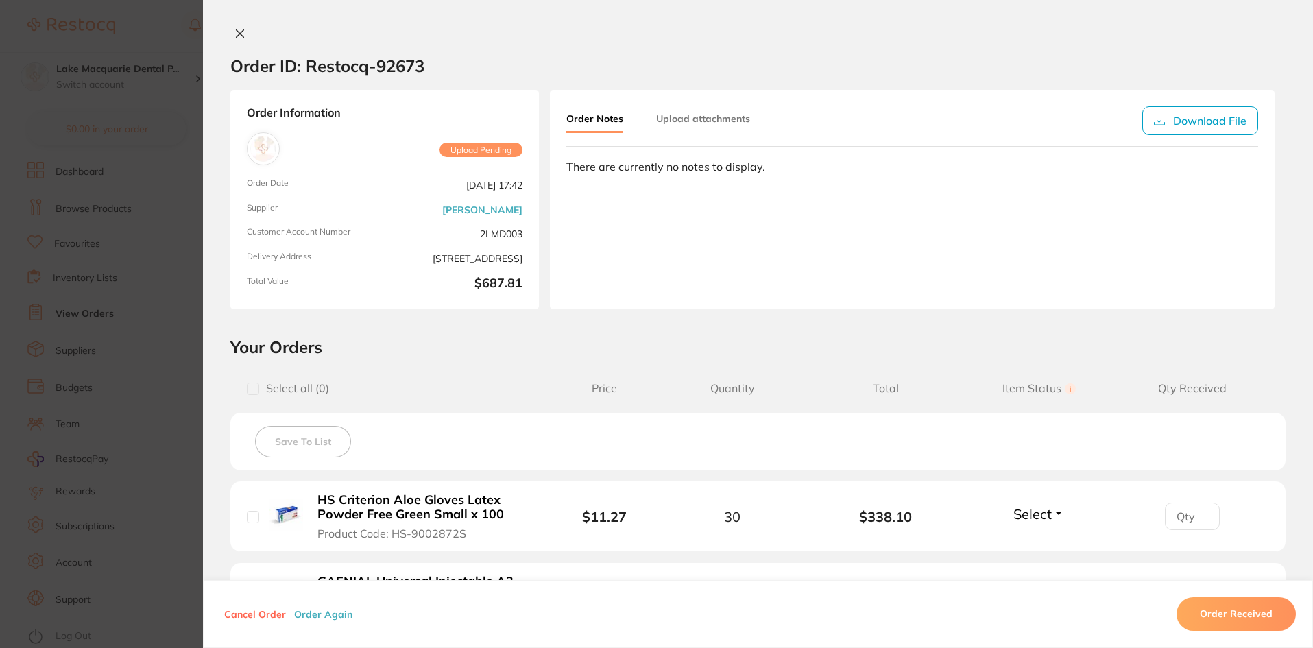
click at [483, 145] on span "Upload Pending" at bounding box center [481, 150] width 83 height 15
click at [235, 28] on icon at bounding box center [240, 33] width 11 height 11
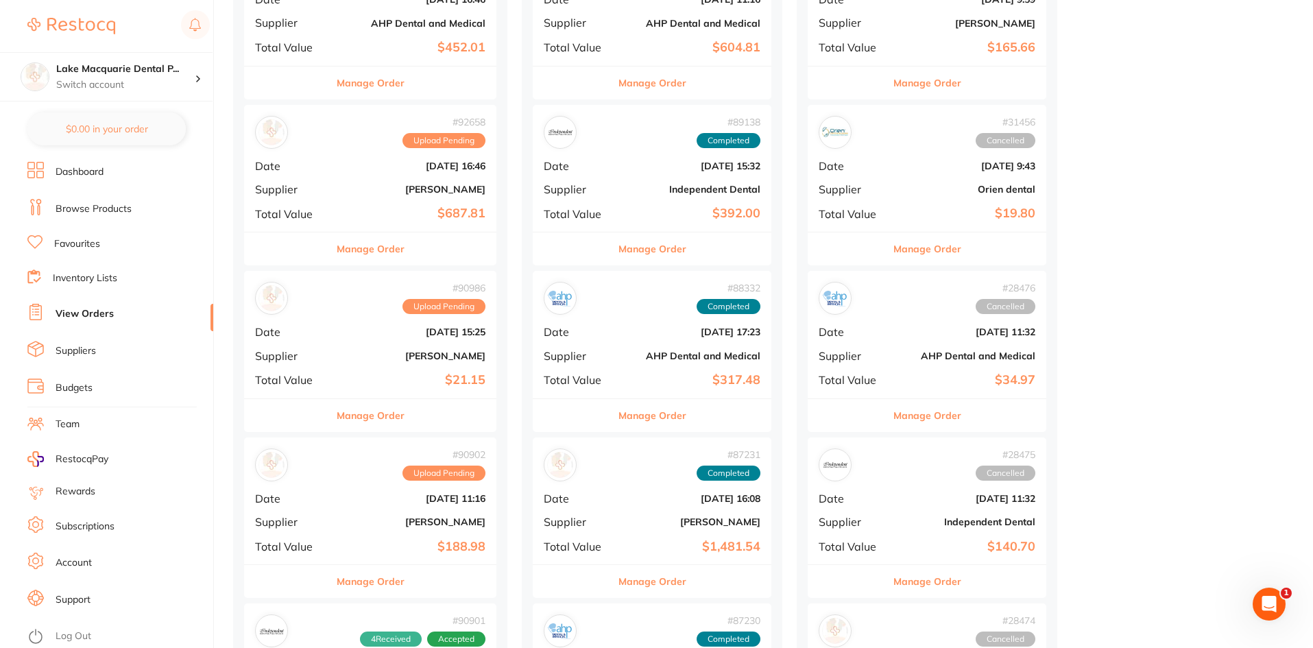
scroll to position [754, 0]
